Goal: Task Accomplishment & Management: Manage account settings

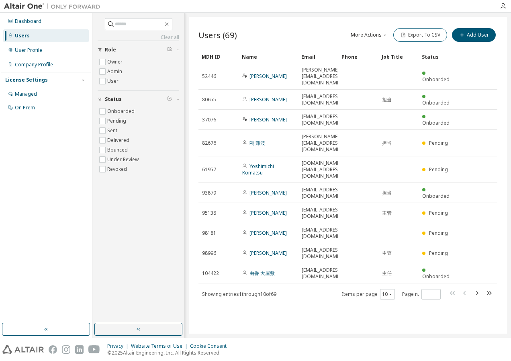
click at [375, 37] on button "More Actions" at bounding box center [369, 35] width 39 height 14
click at [313, 29] on div "Users (69) More Actions Import From CSV Export To CSV Add User" at bounding box center [347, 35] width 299 height 17
click at [28, 88] on div "Managed" at bounding box center [46, 94] width 86 height 13
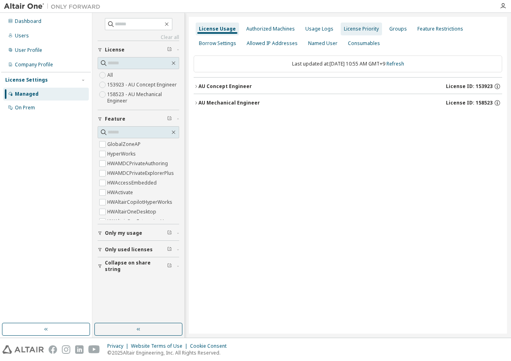
click at [356, 32] on div "License Priority" at bounding box center [361, 29] width 35 height 6
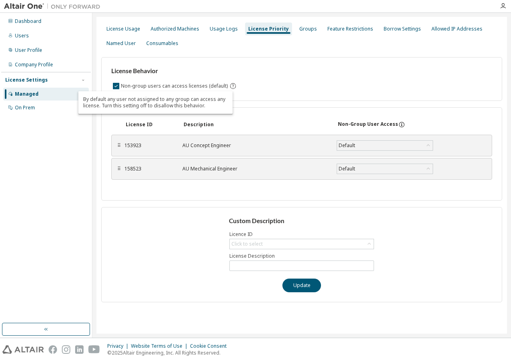
click at [229, 86] on icon "By default any user not assigned to any group can access any license. Turn this…" at bounding box center [232, 85] width 7 height 7
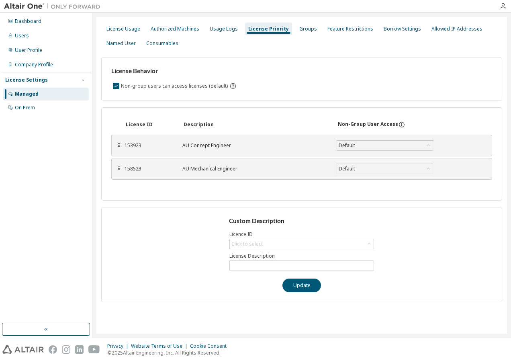
click at [257, 86] on div "Non-group users can access licenses (default)" at bounding box center [301, 86] width 381 height 10
click at [304, 27] on div "Groups" at bounding box center [308, 29] width 18 height 6
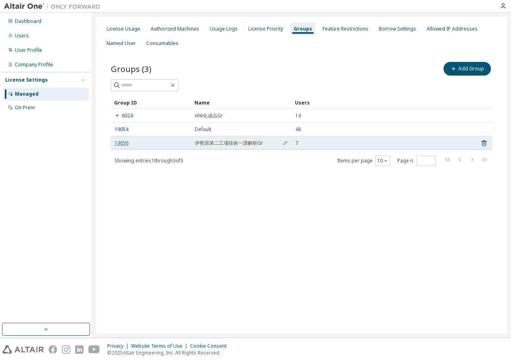
click at [124, 145] on link "19056" at bounding box center [121, 143] width 14 height 6
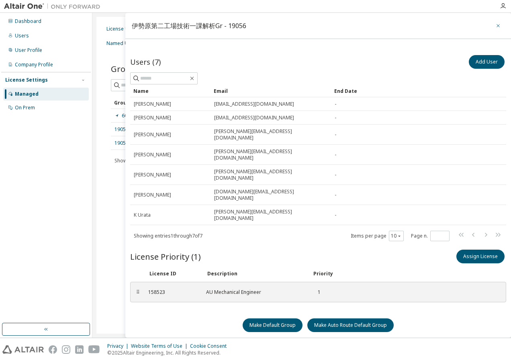
click at [492, 25] on button "button" at bounding box center [498, 25] width 13 height 13
